Goal: Task Accomplishment & Management: Use online tool/utility

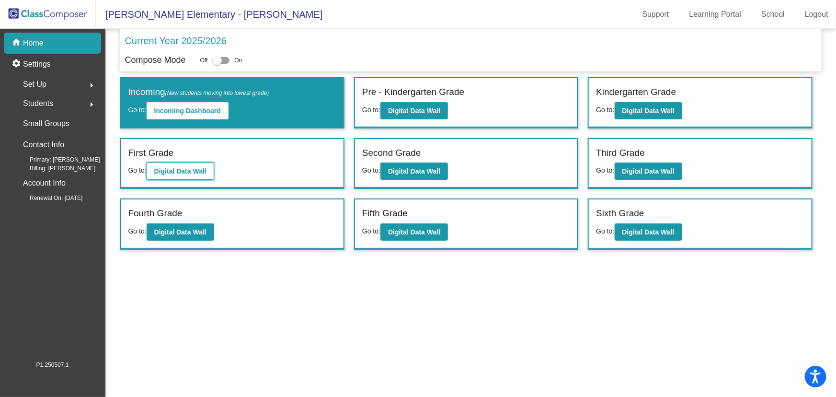
click at [194, 164] on button "Digital Data Wall" at bounding box center [181, 170] width 68 height 17
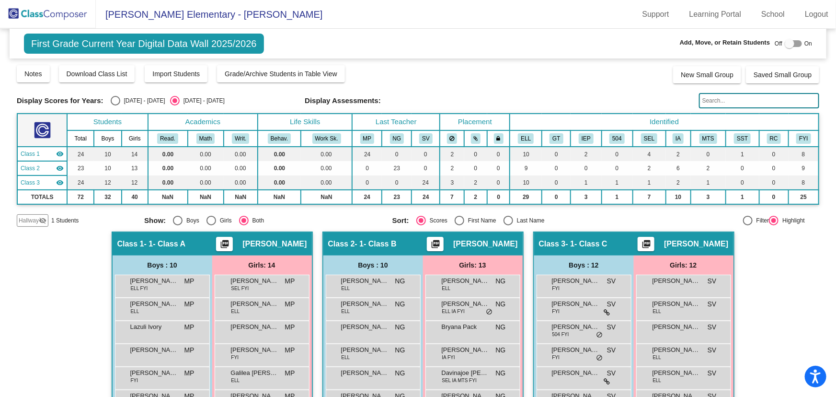
click at [509, 217] on div "Select an option" at bounding box center [509, 221] width 10 height 10
click at [508, 225] on input "Last Name" at bounding box center [508, 225] width 0 height 0
radio input "true"
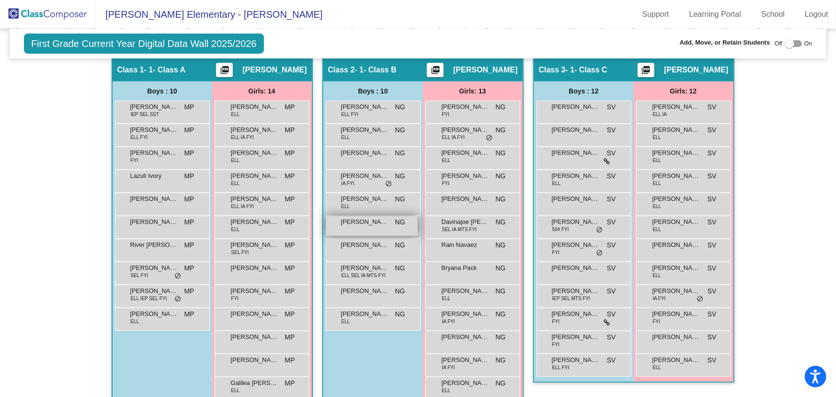
click at [377, 220] on span "[PERSON_NAME]" at bounding box center [365, 222] width 48 height 10
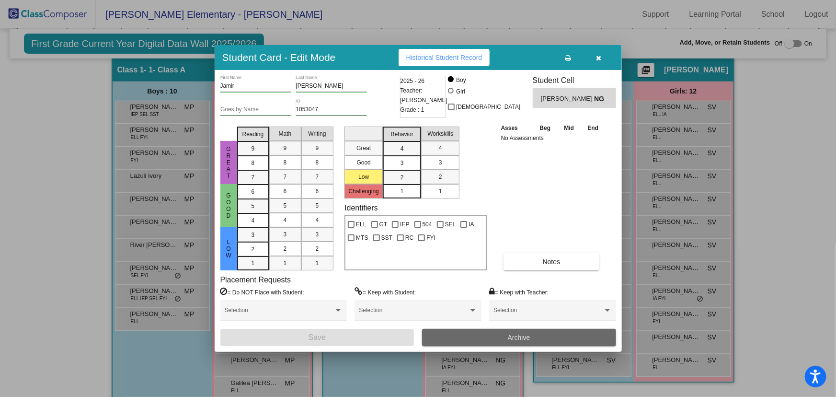
click at [484, 340] on button "Archive" at bounding box center [519, 337] width 194 height 17
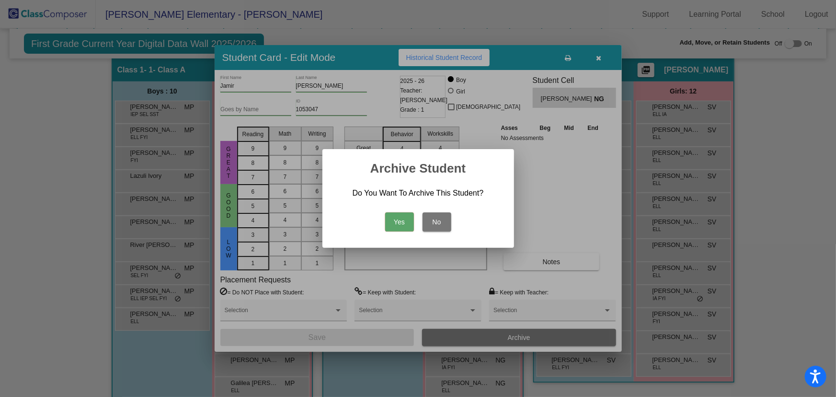
click at [399, 217] on button "Yes" at bounding box center [399, 221] width 29 height 19
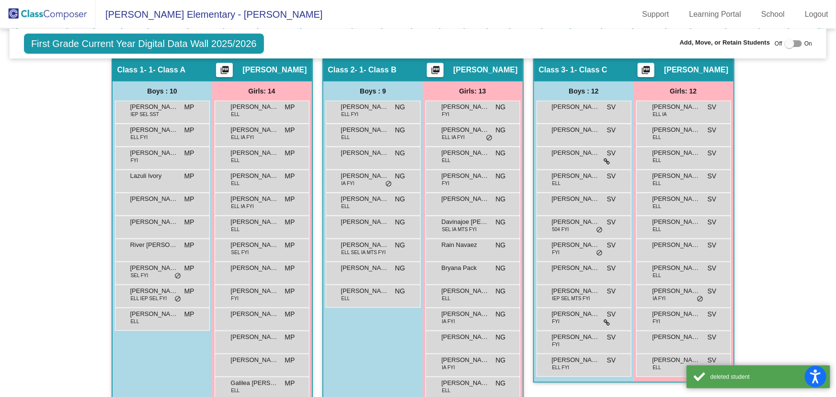
drag, startPoint x: 52, startPoint y: 18, endPoint x: 107, endPoint y: 4, distance: 57.3
click at [52, 17] on img at bounding box center [48, 14] width 96 height 28
